Goal: Check status: Check status

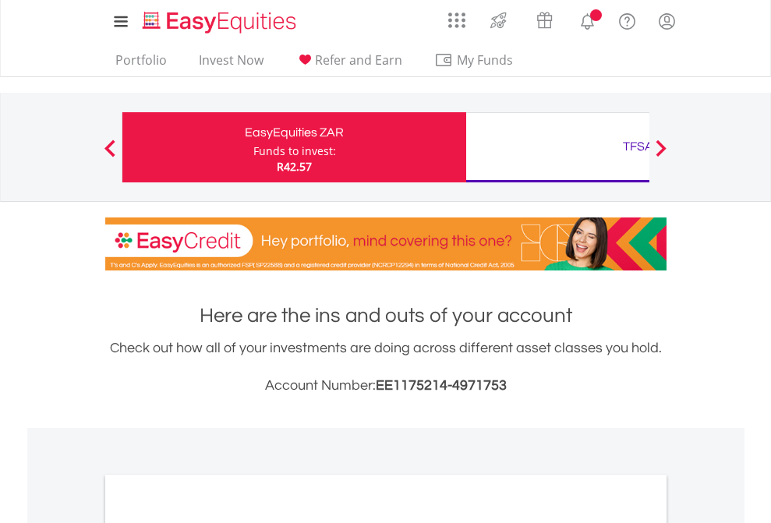
click at [253, 147] on div "Funds to invest:" at bounding box center [294, 151] width 83 height 16
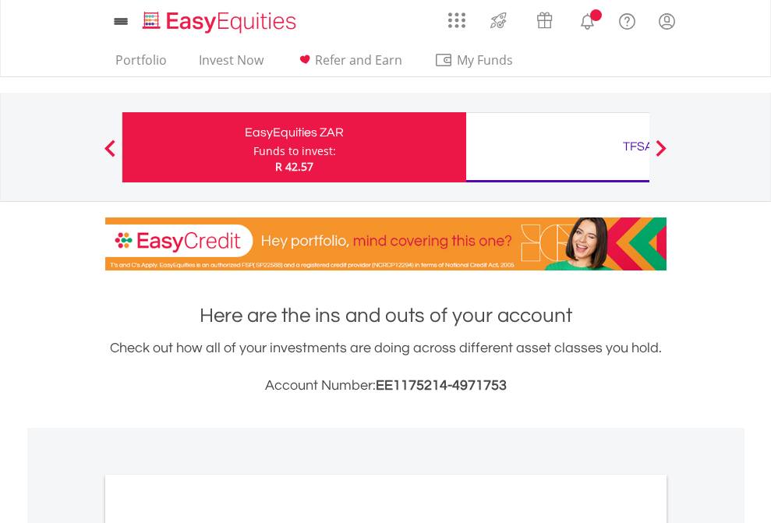
scroll to position [937, 0]
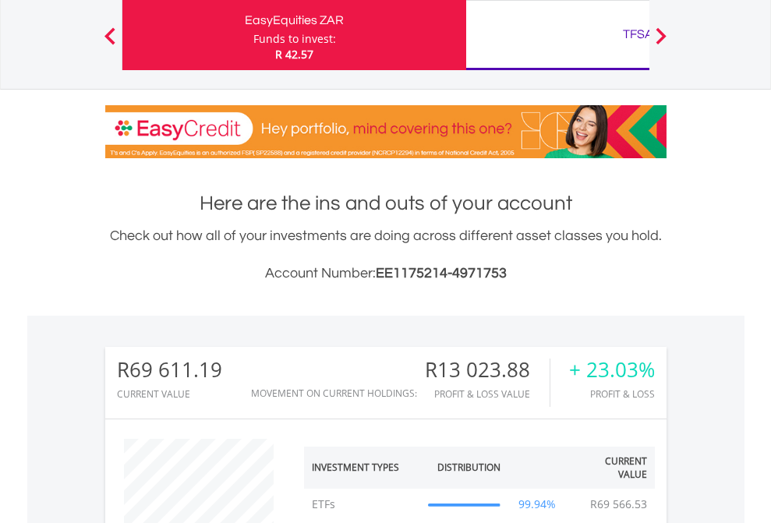
scroll to position [150, 245]
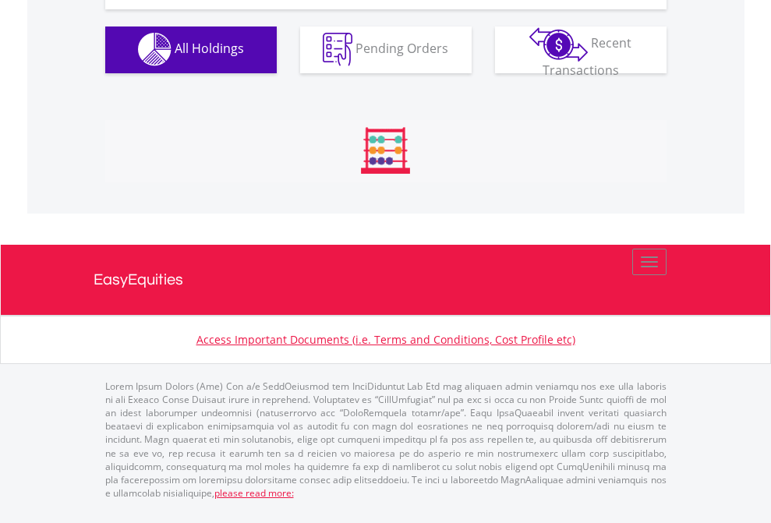
scroll to position [1544, 0]
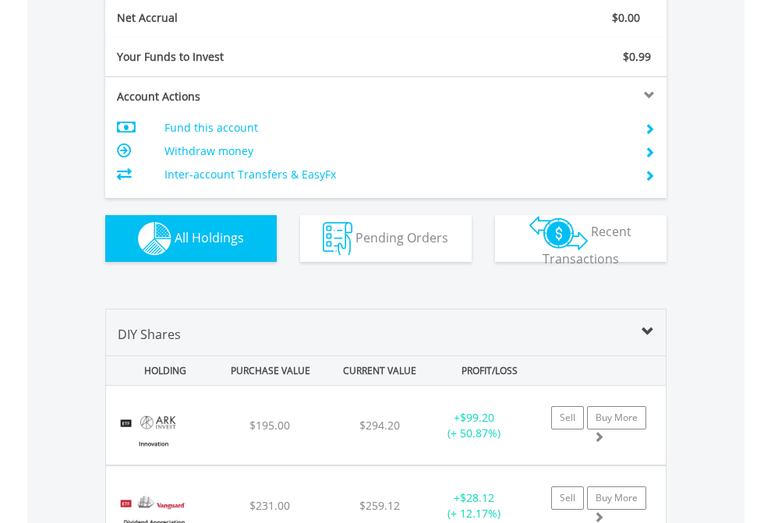
scroll to position [1765, 0]
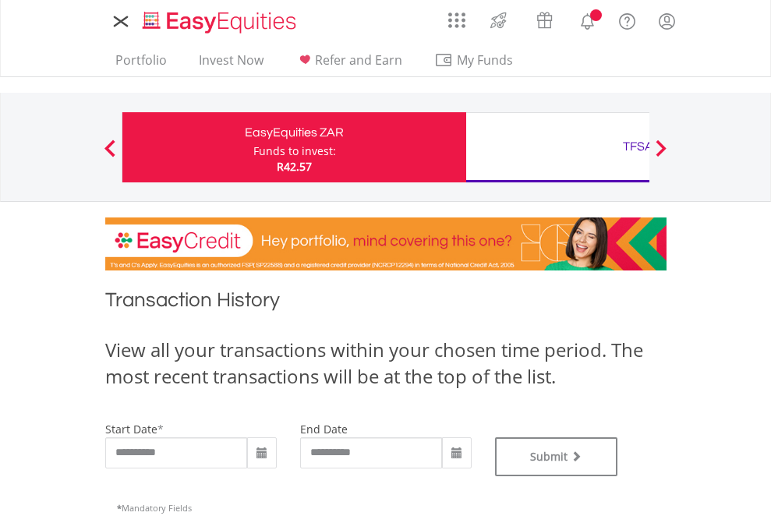
type input "**********"
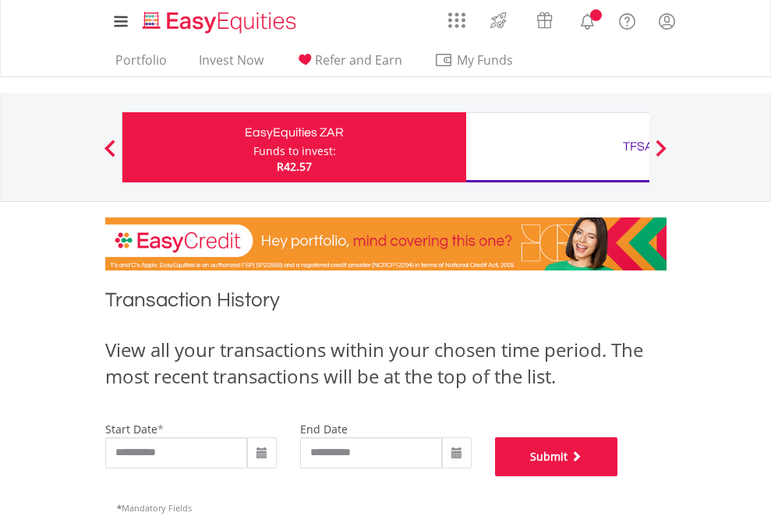
click at [618, 476] on button "Submit" at bounding box center [556, 456] width 123 height 39
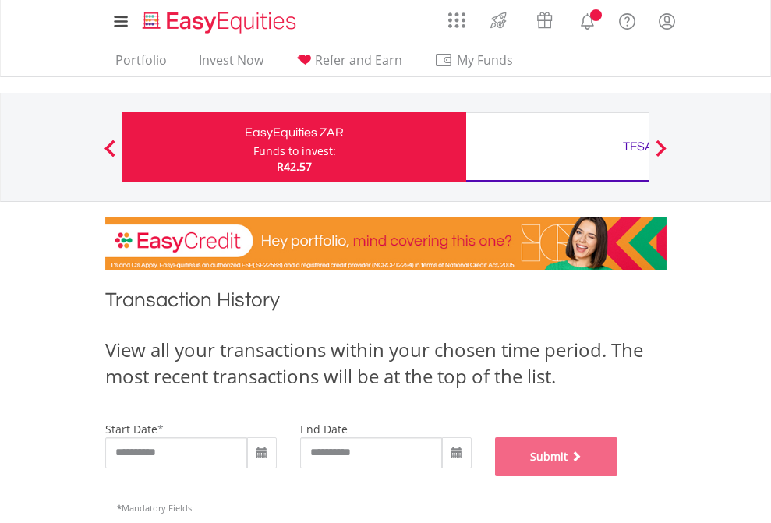
scroll to position [632, 0]
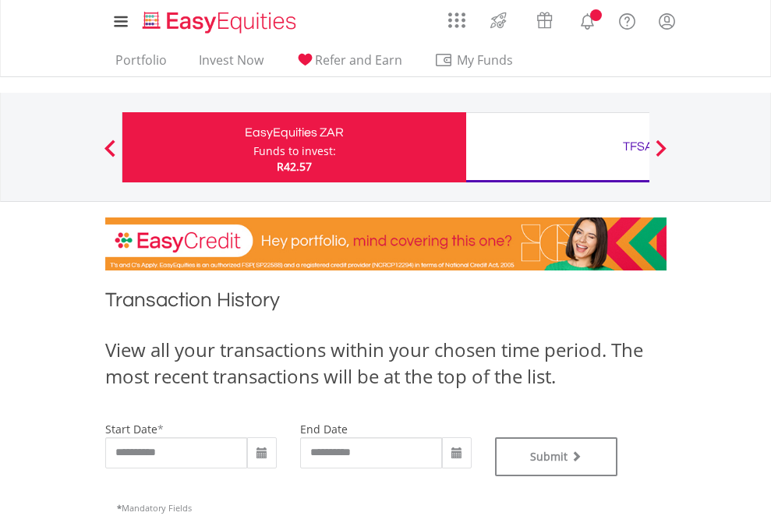
click at [558, 147] on div "TFSA" at bounding box center [638, 147] width 325 height 22
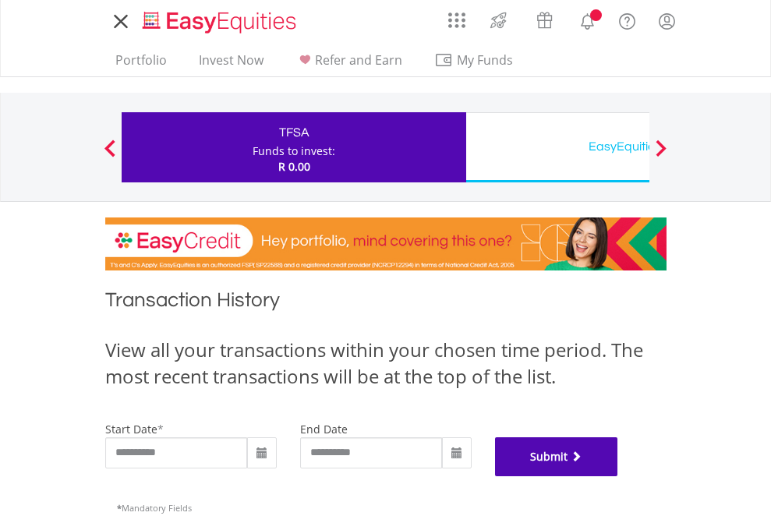
click at [618, 476] on button "Submit" at bounding box center [556, 456] width 123 height 39
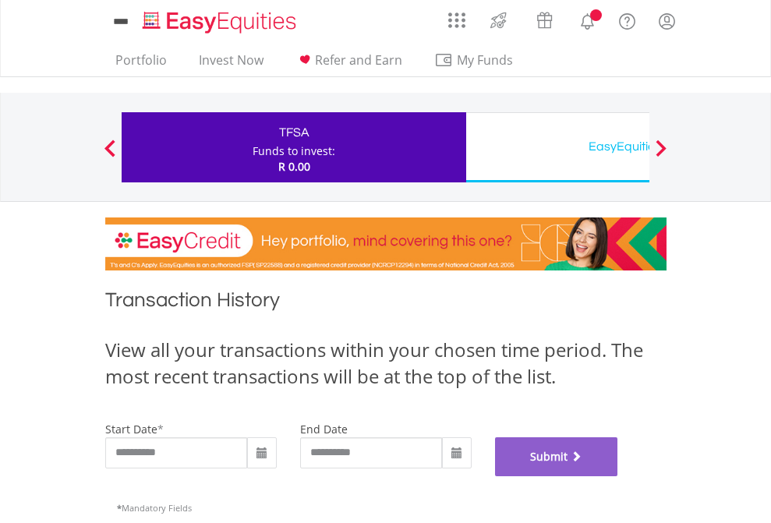
scroll to position [632, 0]
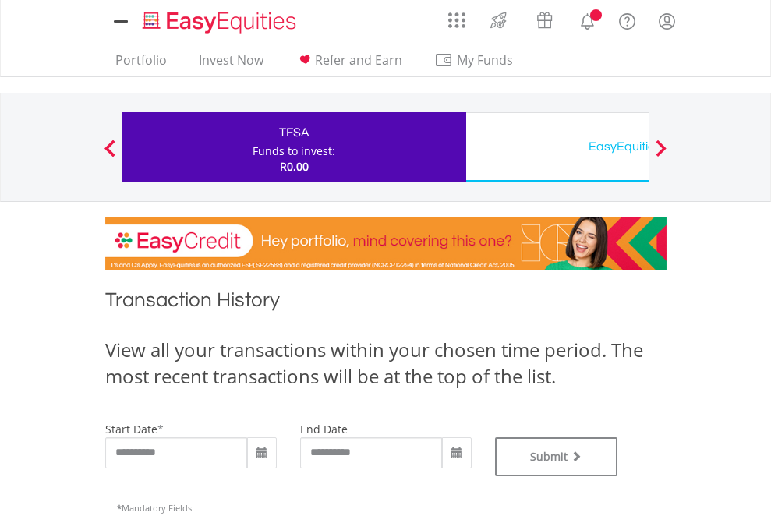
click at [558, 147] on div "EasyEquities USD" at bounding box center [638, 147] width 325 height 22
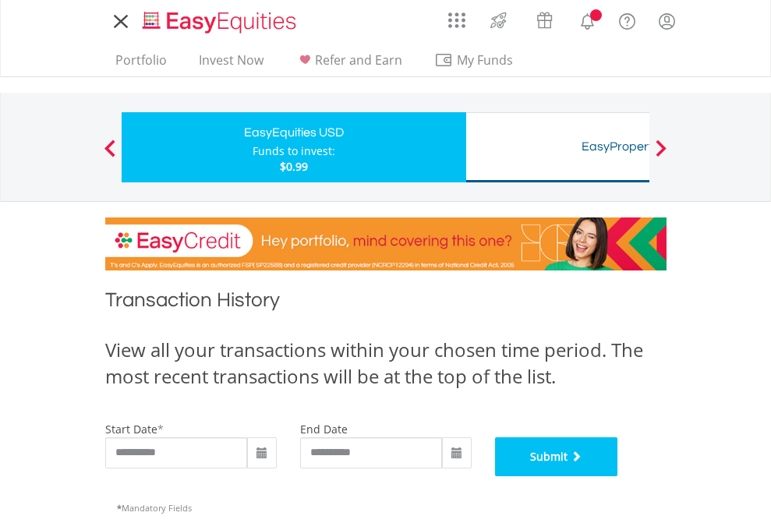
click at [618, 476] on button "Submit" at bounding box center [556, 456] width 123 height 39
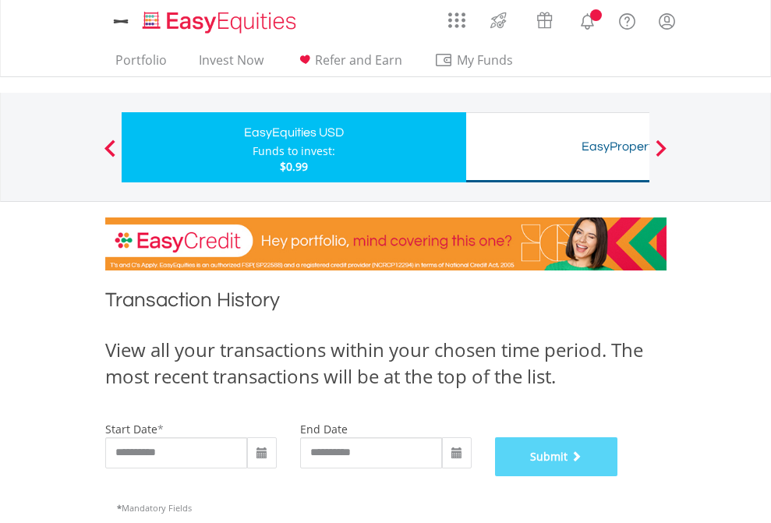
scroll to position [632, 0]
